Goal: Transaction & Acquisition: Purchase product/service

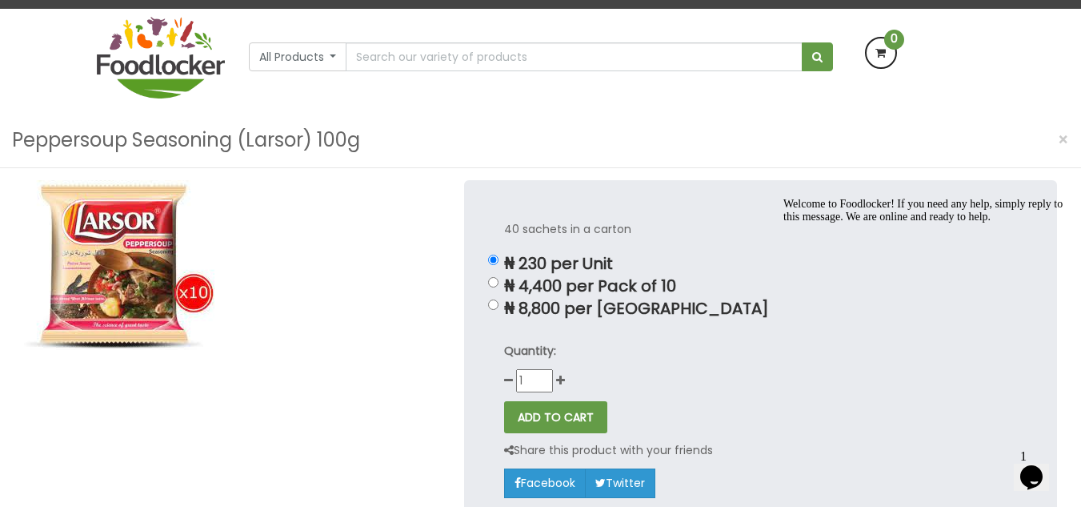
scroll to position [124, 0]
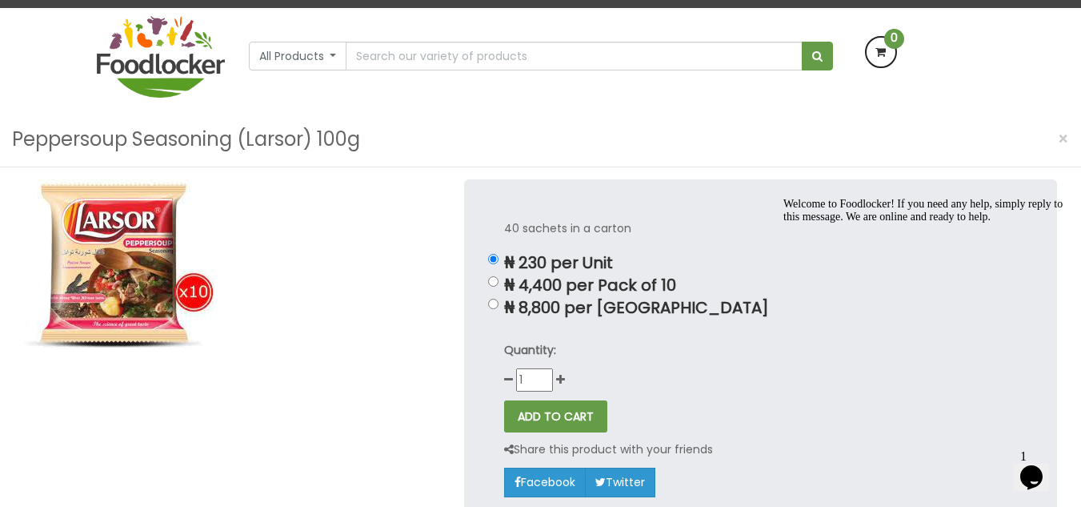
click at [117, 253] on img at bounding box center [119, 264] width 190 height 170
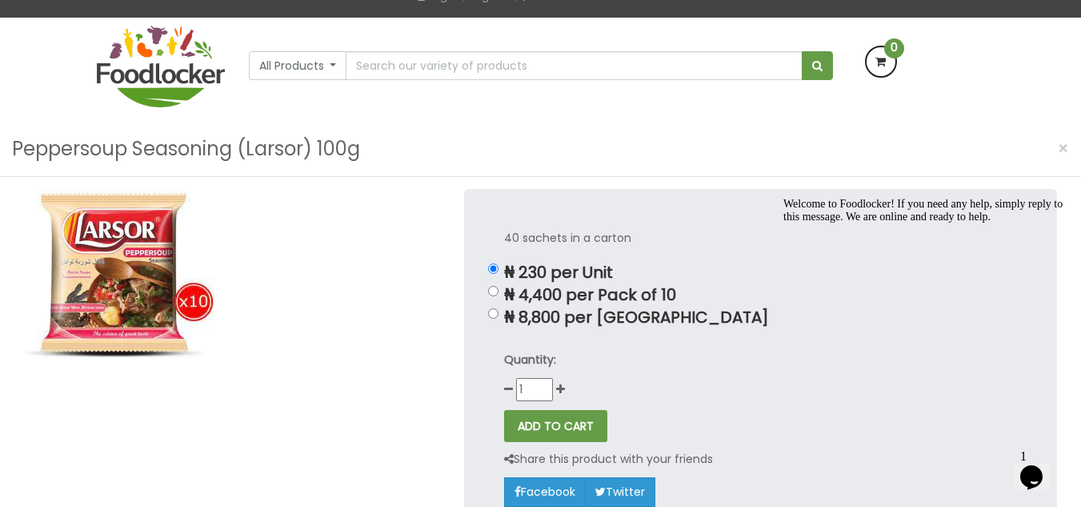
scroll to position [114, 0]
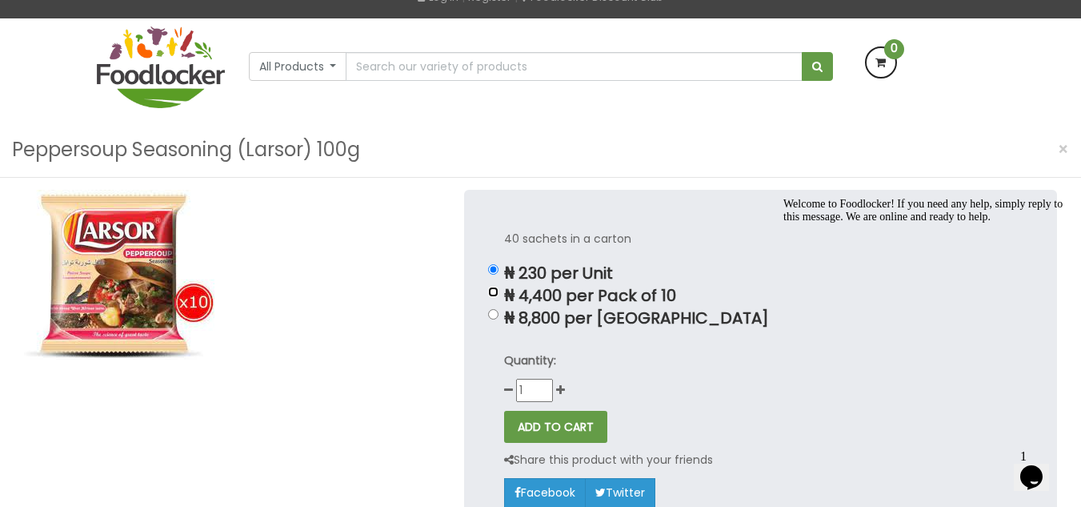
click at [495, 295] on input "₦ 4,400 per Pack of 10" at bounding box center [493, 291] width 10 height 10
radio input "true"
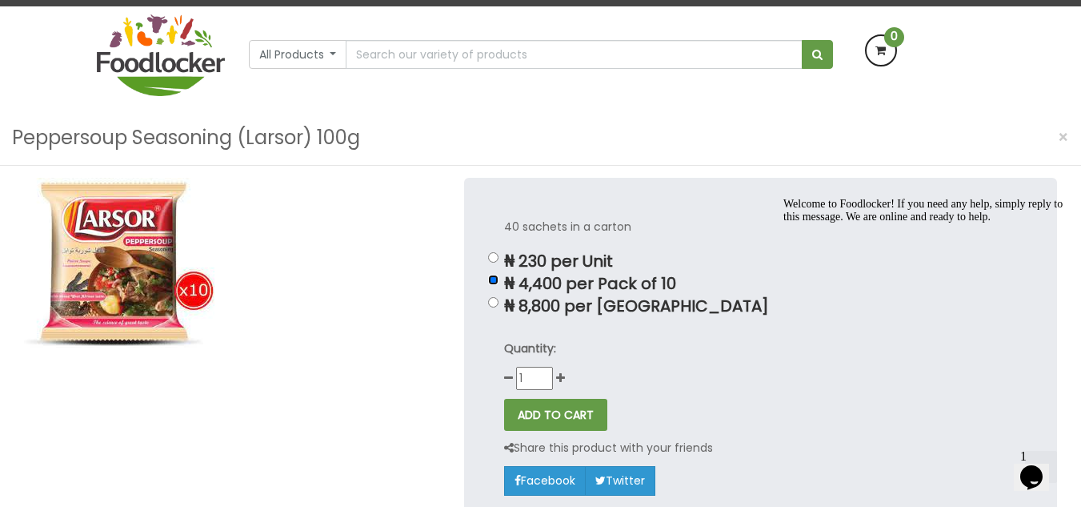
scroll to position [0, 0]
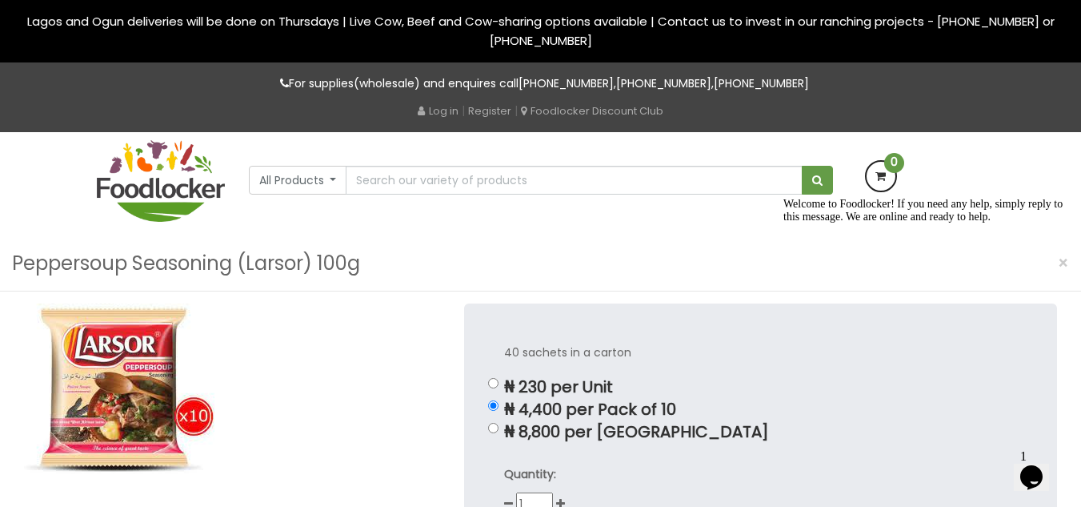
click at [138, 193] on img at bounding box center [161, 181] width 128 height 82
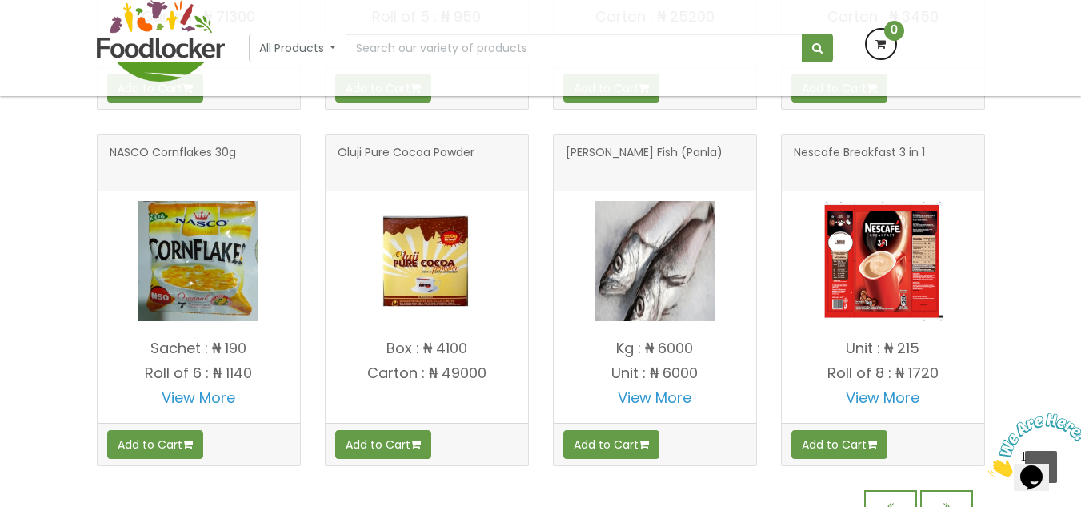
scroll to position [1279, 0]
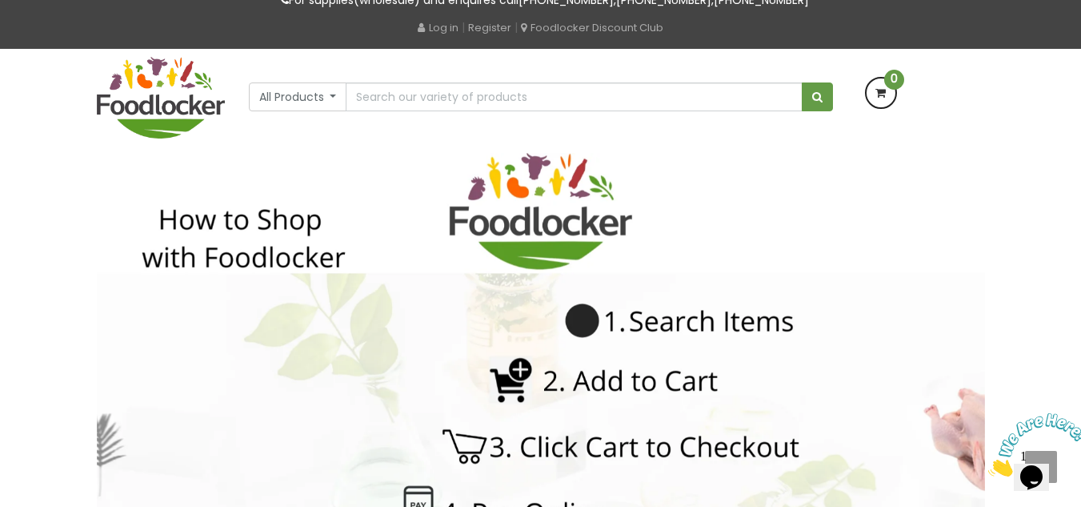
scroll to position [0, 0]
